Goal: Information Seeking & Learning: Check status

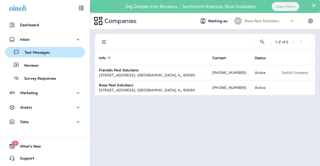
click at [33, 54] on p "Text Messages" at bounding box center [35, 53] width 30 height 5
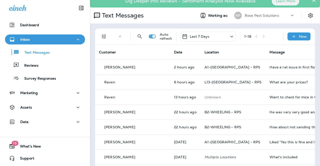
scroll to position [10, 0]
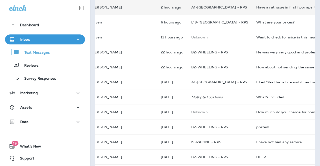
scroll to position [3, 0]
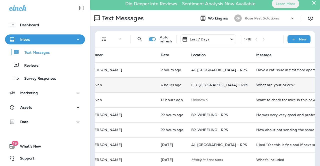
click at [256, 84] on div "What are your prices?" at bounding box center [289, 85] width 67 height 4
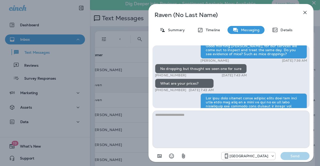
scroll to position [-119, 0]
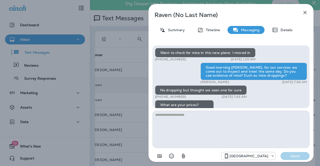
click at [305, 13] on icon "button" at bounding box center [305, 12] width 3 height 3
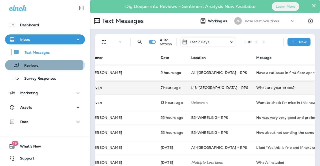
click at [35, 65] on p "Reviews" at bounding box center [28, 66] width 19 height 5
